Goal: Book appointment/travel/reservation

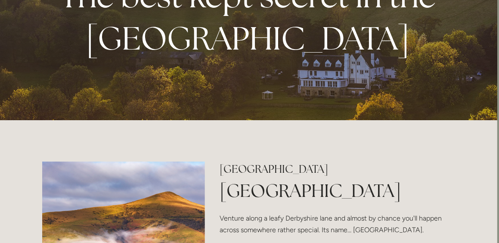
scroll to position [0, 2]
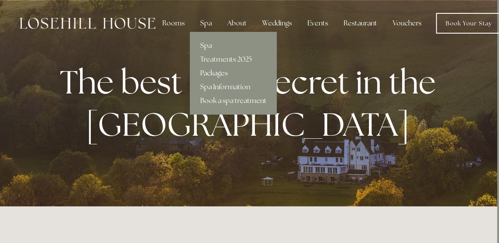
click at [204, 72] on link "Packages" at bounding box center [233, 73] width 87 height 14
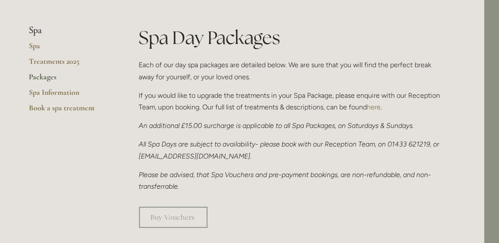
scroll to position [0, 15]
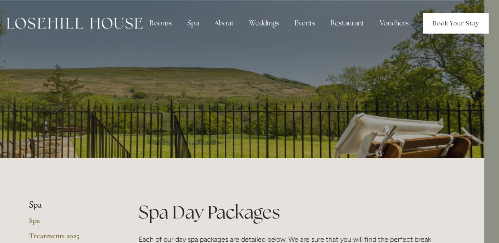
click at [448, 18] on link "Book Your Stay" at bounding box center [455, 23] width 65 height 21
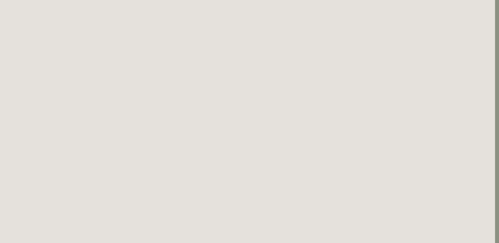
scroll to position [87, 4]
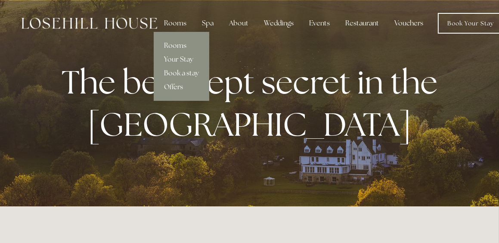
click at [181, 21] on div "Rooms" at bounding box center [175, 23] width 36 height 17
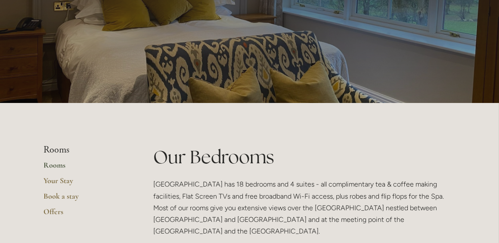
scroll to position [59, 0]
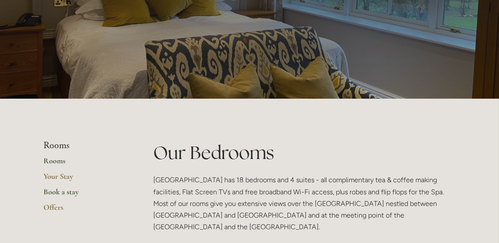
click at [55, 193] on link "Book a stay" at bounding box center [85, 194] width 82 height 15
